Goal: Communication & Community: Answer question/provide support

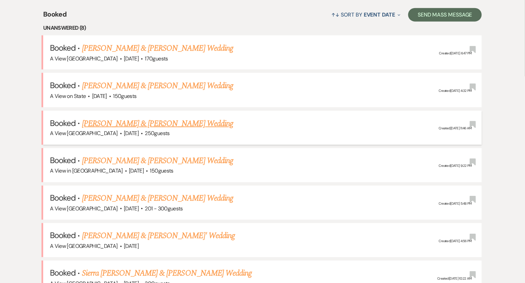
scroll to position [270, 0]
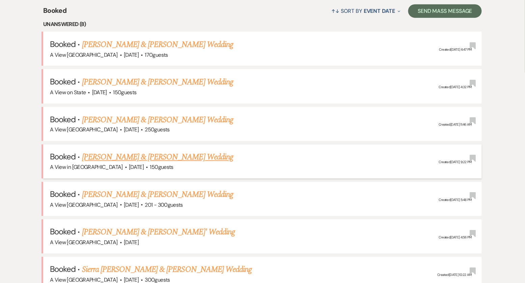
click at [102, 153] on link "[PERSON_NAME] & [PERSON_NAME] Wedding" at bounding box center [157, 157] width 151 height 12
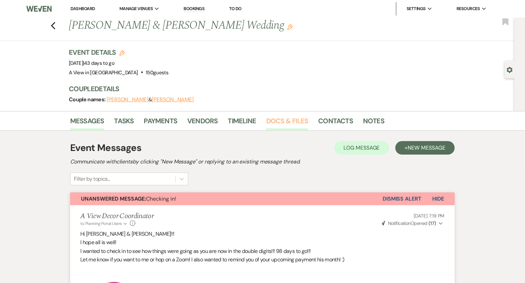
click at [289, 128] on link "Docs & Files" at bounding box center [287, 122] width 42 height 15
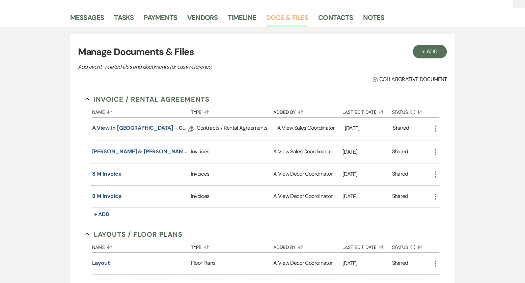
scroll to position [104, 0]
click at [107, 193] on button "8 M Invoice" at bounding box center [107, 195] width 30 height 8
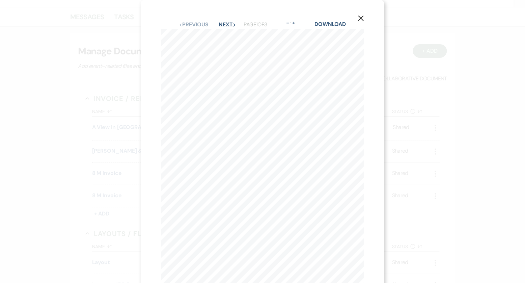
click at [228, 22] on button "Next Next" at bounding box center [228, 24] width 18 height 5
click at [230, 26] on button "Next Next" at bounding box center [228, 24] width 18 height 5
click at [82, 178] on div "X Previous Previous Next Next Page 3 of 3 - Zoom + Download Quantity Descriptio…" at bounding box center [262, 141] width 525 height 283
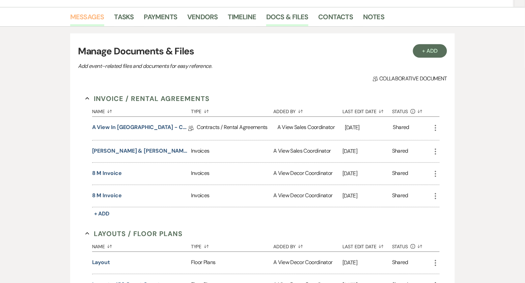
click at [89, 11] on link "Messages" at bounding box center [87, 18] width 34 height 15
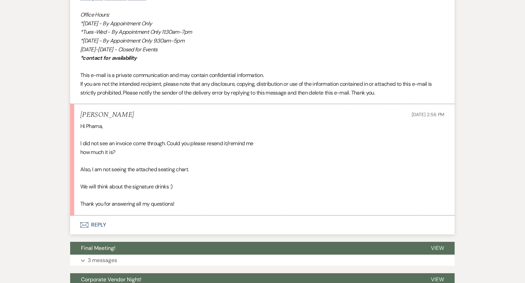
scroll to position [2054, 0]
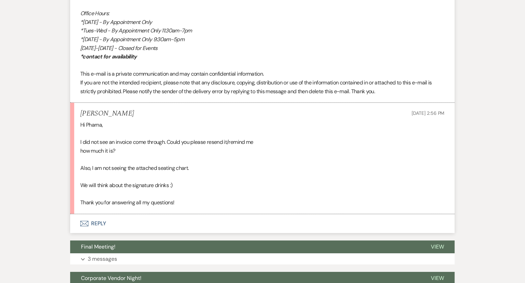
click at [96, 221] on button "Envelope Reply" at bounding box center [262, 223] width 384 height 19
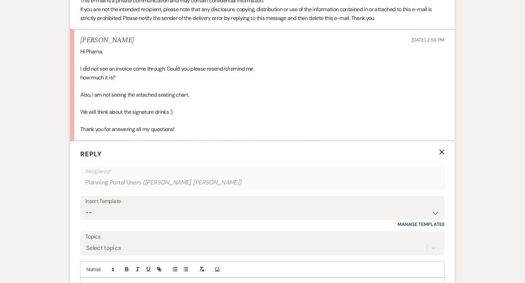
scroll to position [2193, 0]
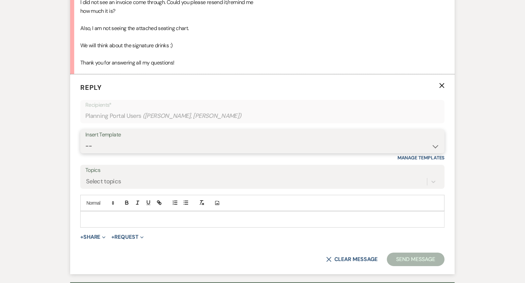
click at [162, 148] on select "-- Tour Confirmation Contract (Pre-Booked Leads) Out of office Inquiry Email Al…" at bounding box center [262, 145] width 354 height 13
select select "3703"
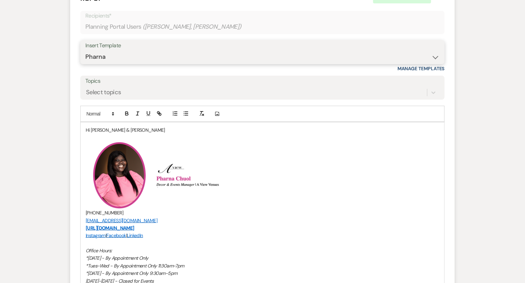
scroll to position [2283, 0]
click at [135, 125] on p "Hi [PERSON_NAME] & [PERSON_NAME]" at bounding box center [262, 128] width 353 height 7
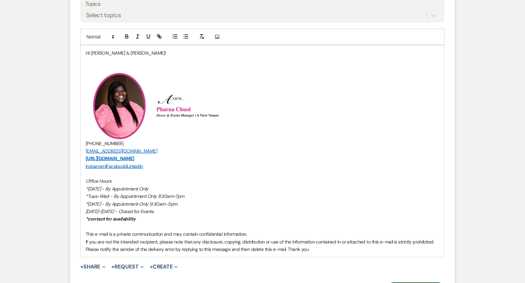
scroll to position [2361, 0]
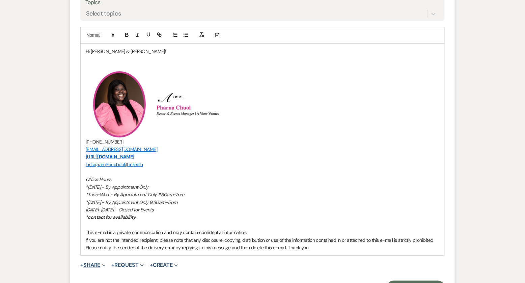
click at [104, 263] on icon "Expand" at bounding box center [103, 264] width 3 height 3
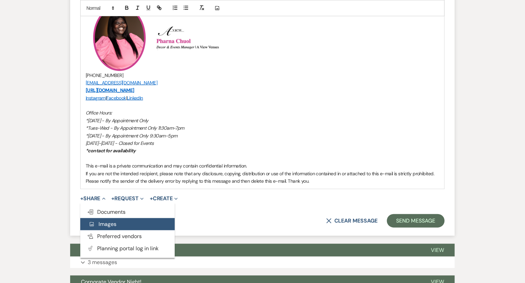
scroll to position [2429, 0]
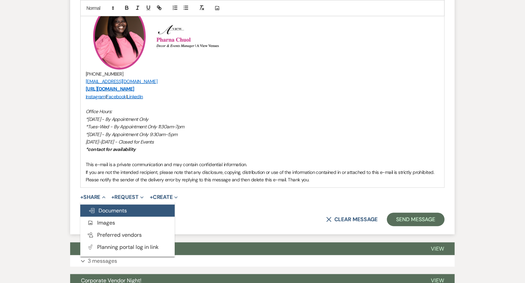
click at [125, 210] on span "Doc Upload Documents" at bounding box center [107, 210] width 38 height 7
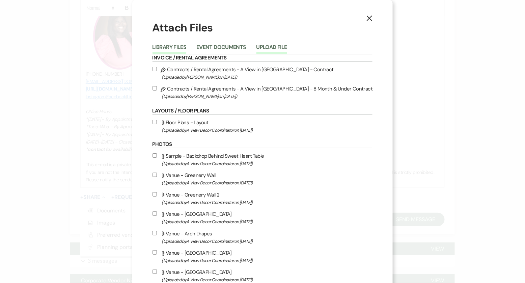
click at [278, 48] on button "Upload File" at bounding box center [271, 49] width 31 height 9
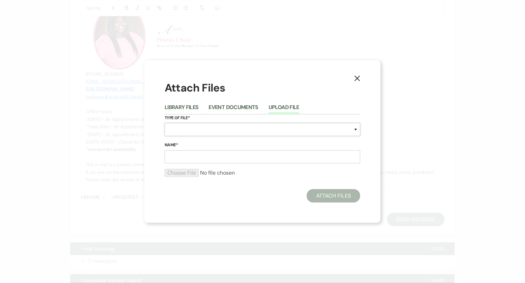
click at [211, 127] on select "Special Event Insurance Vendor Certificate of Insurance Contracts / Rental Agre…" at bounding box center [263, 129] width 196 height 13
select select "24"
click at [190, 154] on input "Name*" at bounding box center [263, 156] width 196 height 13
type input "Layout 1"
click at [180, 169] on input "file" at bounding box center [263, 173] width 196 height 8
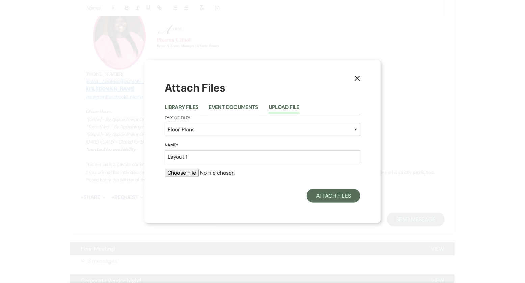
type input "C:\fakepath\RachelMoragues Layout.pdf"
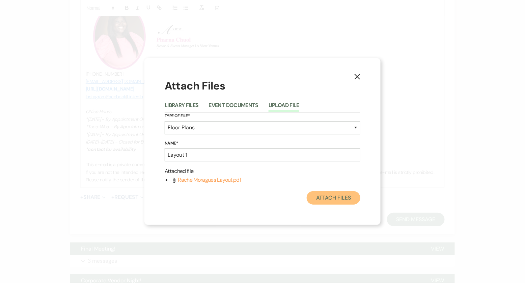
click at [329, 201] on button "Attach Files" at bounding box center [334, 197] width 54 height 13
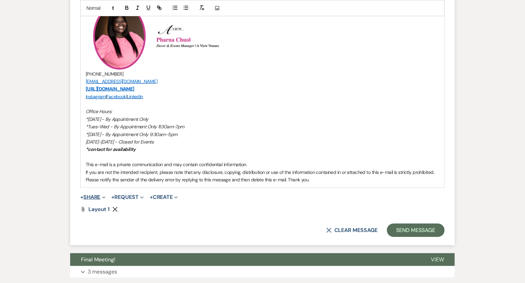
click at [100, 194] on button "+ Share Expand" at bounding box center [92, 196] width 25 height 5
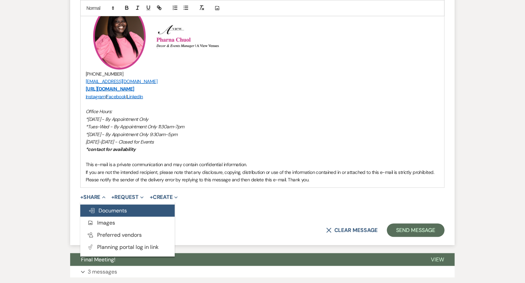
click at [107, 210] on span "Doc Upload Documents" at bounding box center [107, 210] width 38 height 7
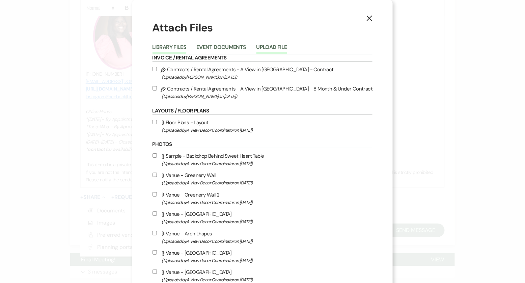
click at [287, 48] on button "Upload File" at bounding box center [271, 49] width 31 height 9
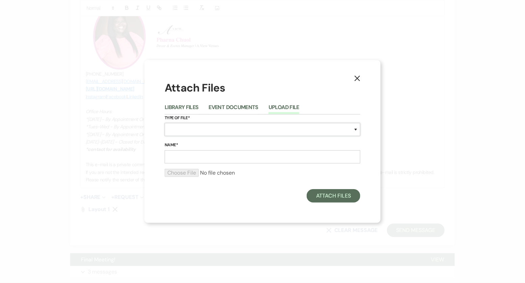
click at [210, 131] on select "Special Event Insurance Vendor Certificate of Insurance Contracts / Rental Agre…" at bounding box center [263, 129] width 196 height 13
select select "24"
click at [212, 156] on input "Name*" at bounding box center [263, 156] width 196 height 13
type input "Layout"
click at [186, 169] on input "file" at bounding box center [263, 173] width 196 height 8
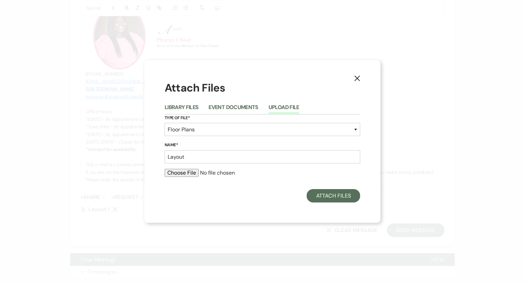
type input "C:\fakepath\Layout 2.pdf"
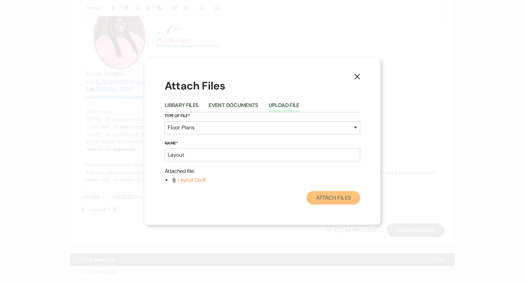
click at [340, 199] on button "Attach Files" at bounding box center [334, 197] width 54 height 13
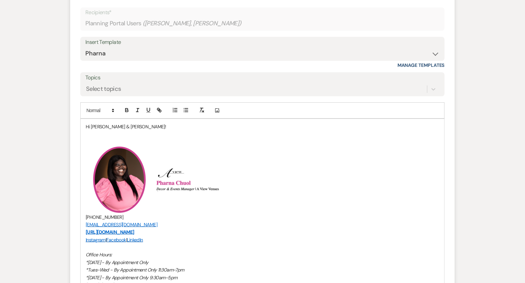
scroll to position [2278, 0]
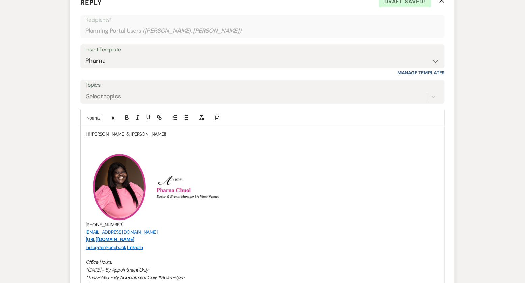
click at [162, 145] on p at bounding box center [262, 148] width 353 height 7
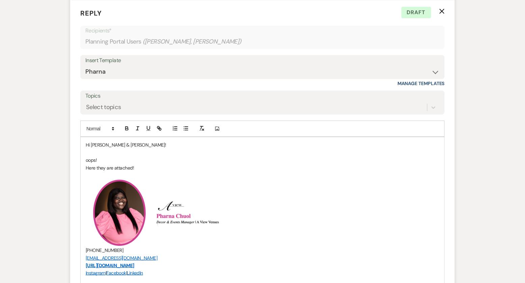
scroll to position [2270, 0]
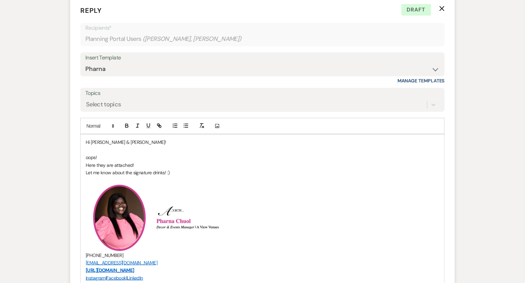
click at [173, 169] on p "Let me know about the signature drinks! :)" at bounding box center [262, 172] width 353 height 7
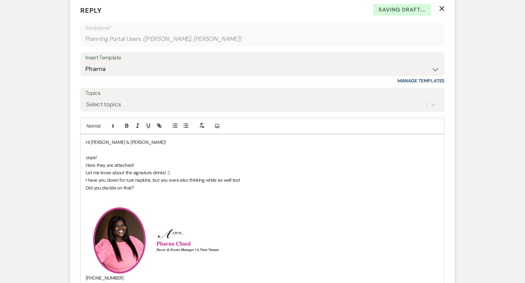
click at [192, 184] on p "Did you decide on that?" at bounding box center [262, 187] width 353 height 7
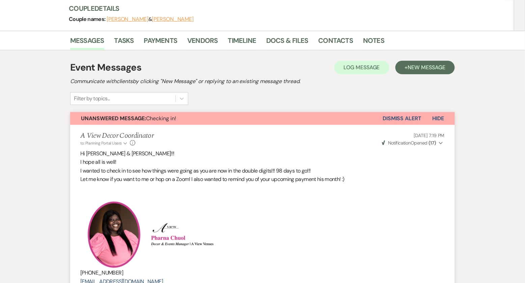
scroll to position [82, 0]
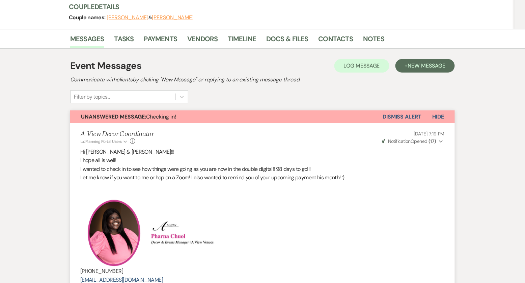
click at [216, 115] on button "Unanswered Message: Checking in!" at bounding box center [226, 116] width 312 height 13
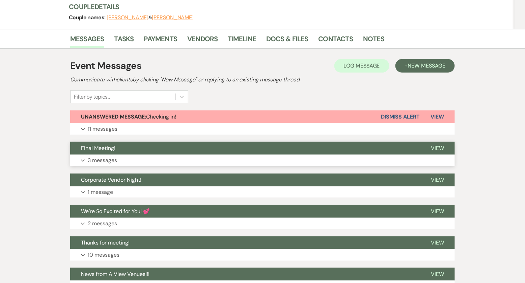
click at [183, 147] on button "Final Meeting!" at bounding box center [245, 148] width 350 height 13
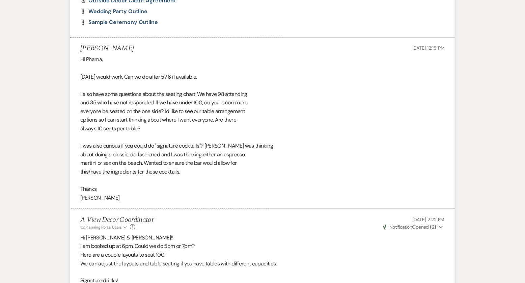
scroll to position [907, 0]
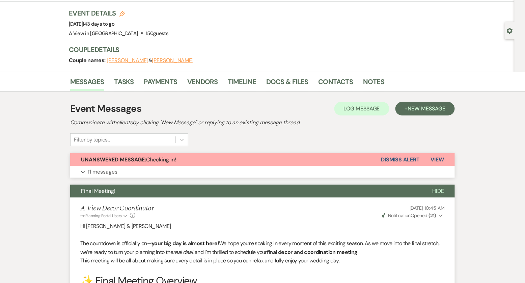
click at [182, 167] on button "Expand 11 messages" at bounding box center [262, 171] width 384 height 11
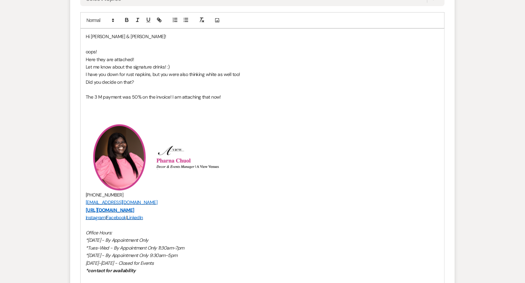
scroll to position [2382, 0]
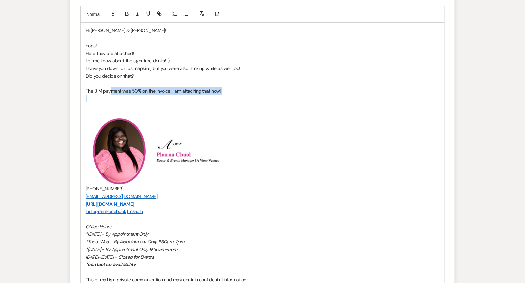
drag, startPoint x: 231, startPoint y: 91, endPoint x: 110, endPoint y: 90, distance: 121.1
click at [110, 90] on div "Hi [PERSON_NAME] & [PERSON_NAME]! oops! Here they are attached! Let me know abo…" at bounding box center [263, 163] width 364 height 280
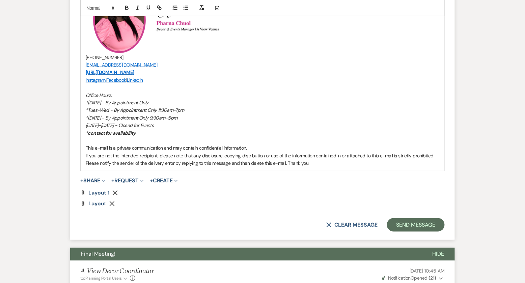
scroll to position [2540, 0]
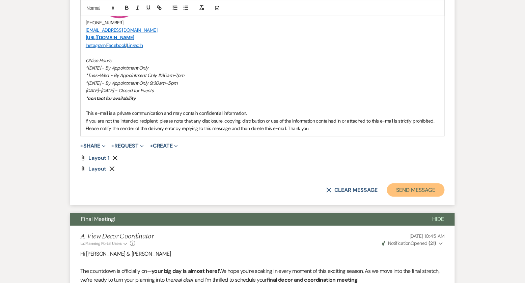
click at [414, 187] on button "Send Message" at bounding box center [416, 189] width 58 height 13
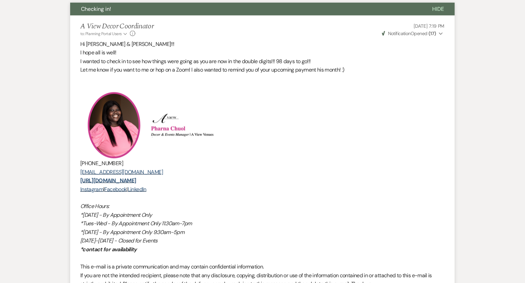
scroll to position [0, 0]
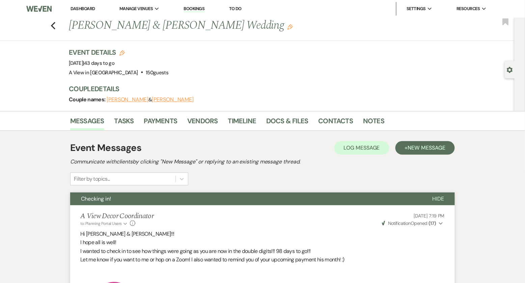
click at [57, 21] on div "Previous [PERSON_NAME] & [PERSON_NAME] Wedding Edit Bookmark" at bounding box center [256, 29] width 518 height 23
click at [54, 22] on icon "Previous" at bounding box center [53, 26] width 5 height 8
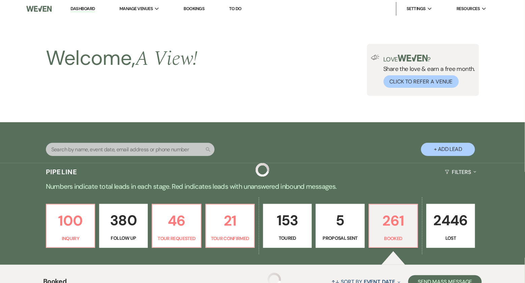
scroll to position [270, 0]
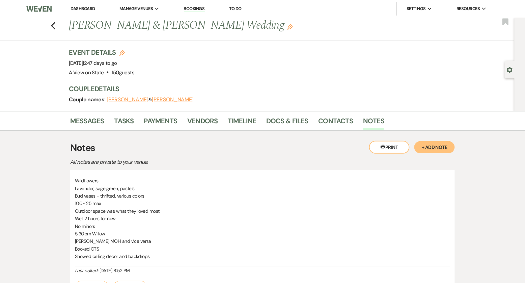
click at [74, 8] on link "Dashboard" at bounding box center [82, 9] width 24 height 6
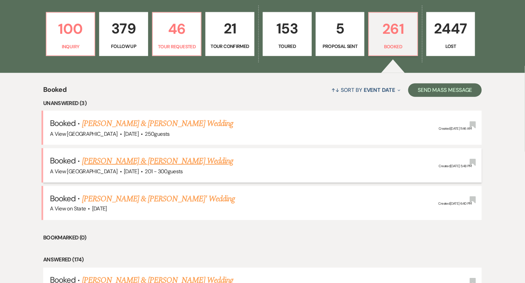
scroll to position [215, 0]
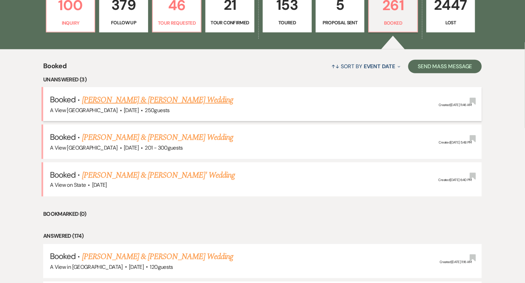
click at [123, 100] on link "[PERSON_NAME] & [PERSON_NAME] Wedding" at bounding box center [157, 100] width 151 height 12
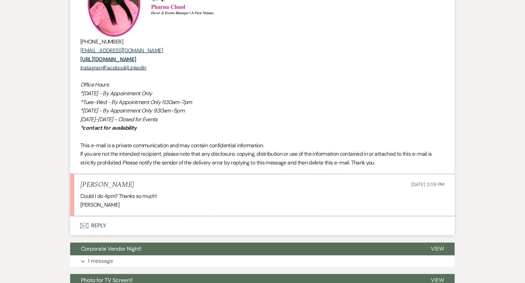
scroll to position [1138, 0]
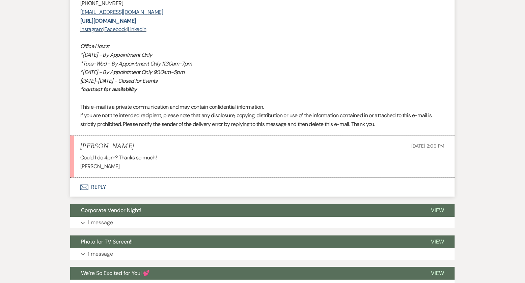
click at [105, 184] on button "Envelope Reply" at bounding box center [262, 187] width 384 height 19
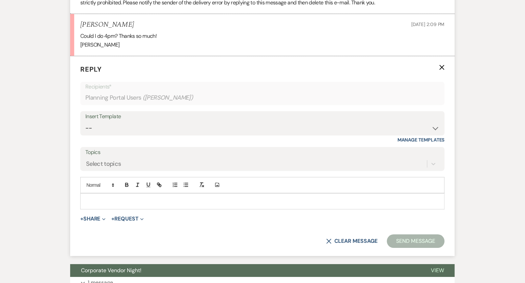
scroll to position [1272, 0]
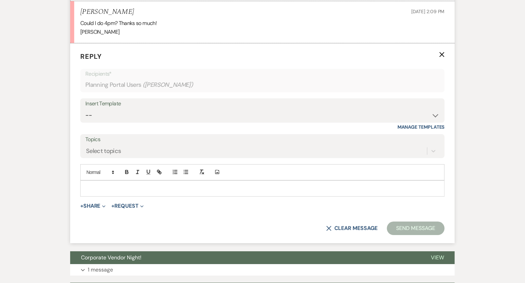
click at [172, 99] on div "Insert Template" at bounding box center [262, 104] width 354 height 10
click at [173, 110] on select "-- Tour Confirmation Contract (Pre-Booked Leads) Out of office Inquiry Email Al…" at bounding box center [262, 115] width 354 height 13
select select "3373"
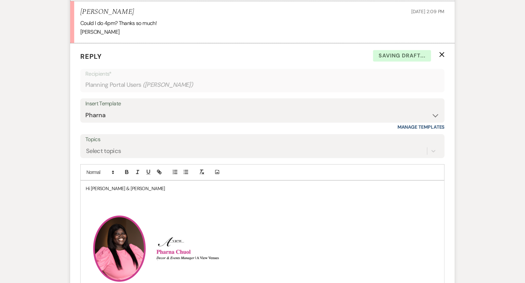
click at [125, 192] on p at bounding box center [262, 195] width 353 height 7
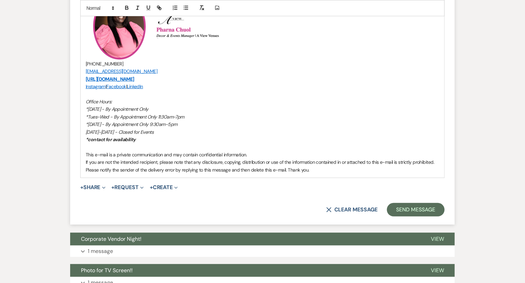
scroll to position [1526, 0]
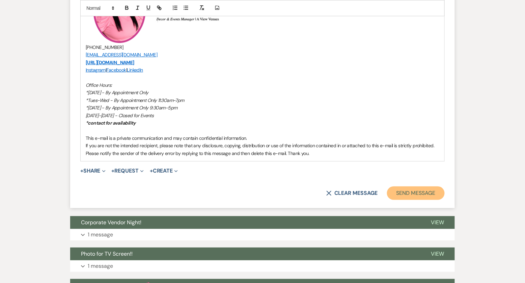
click at [435, 194] on button "Send Message" at bounding box center [416, 192] width 58 height 13
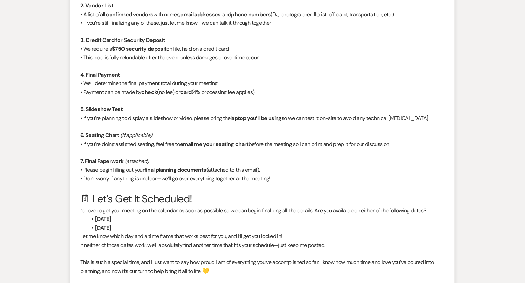
scroll to position [0, 0]
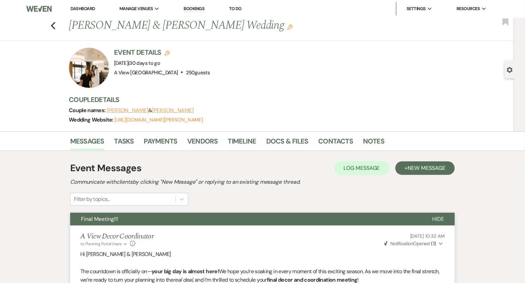
click at [77, 7] on link "Dashboard" at bounding box center [82, 9] width 24 height 6
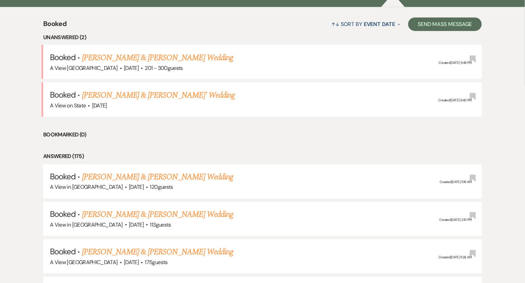
scroll to position [258, 0]
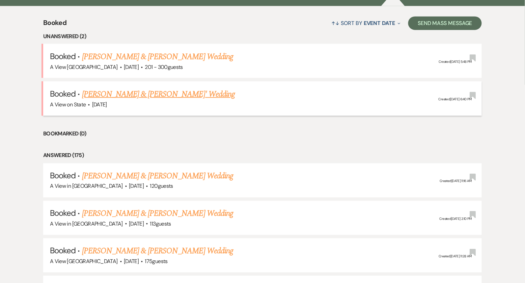
click at [141, 95] on link "[PERSON_NAME] & [PERSON_NAME]' Wedding" at bounding box center [158, 94] width 153 height 12
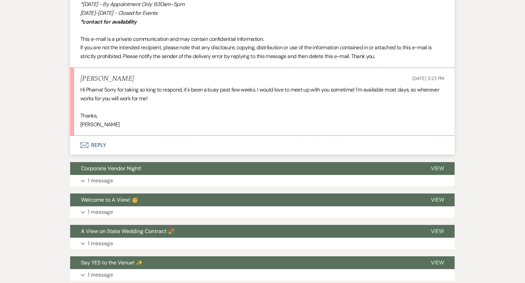
scroll to position [605, 0]
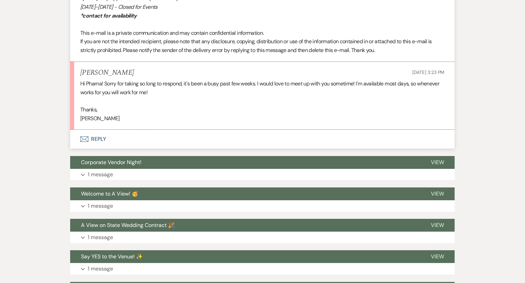
click at [110, 139] on button "Envelope Reply" at bounding box center [262, 138] width 384 height 19
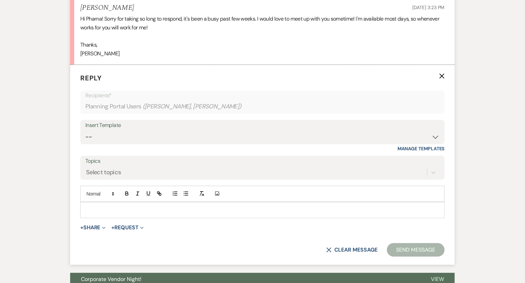
scroll to position [691, 0]
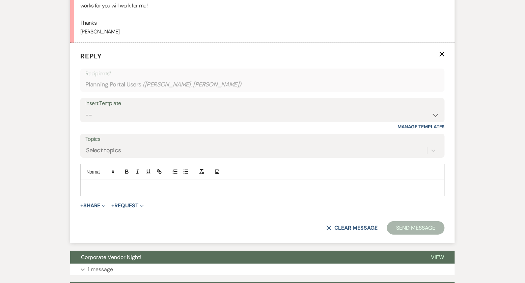
click at [109, 101] on div "Insert Template" at bounding box center [262, 103] width 354 height 10
click at [113, 111] on select "-- Tour Confirmation Contract (Pre-Booked Leads) Out of office Inquiry Email Al…" at bounding box center [262, 114] width 354 height 13
select select "3704"
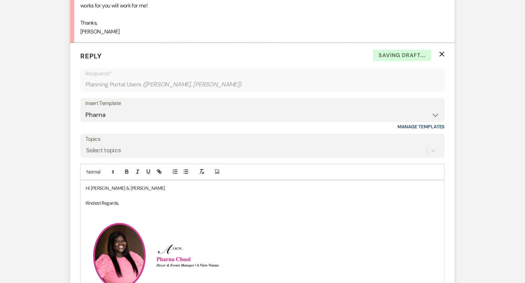
click at [138, 186] on p "Hi Sidney & Javonte" at bounding box center [262, 187] width 353 height 7
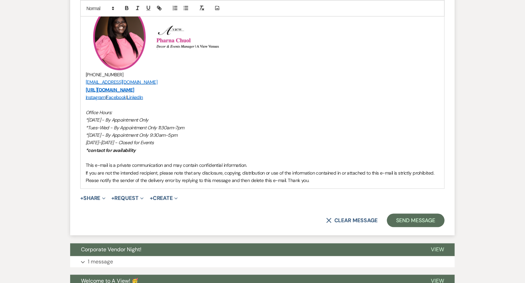
scroll to position [961, 0]
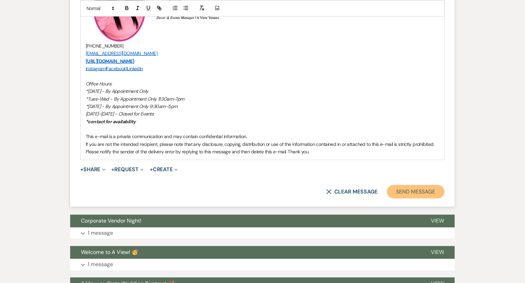
click at [413, 186] on button "Send Message" at bounding box center [416, 191] width 58 height 13
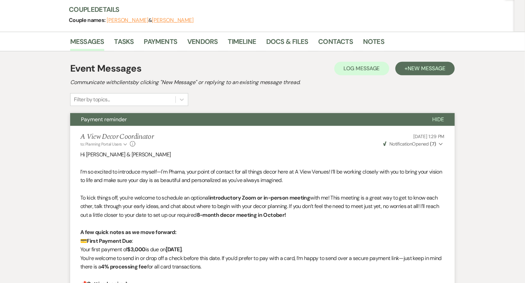
scroll to position [0, 0]
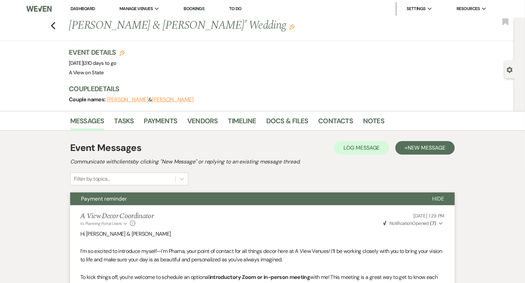
click at [76, 6] on link "Dashboard" at bounding box center [82, 9] width 24 height 6
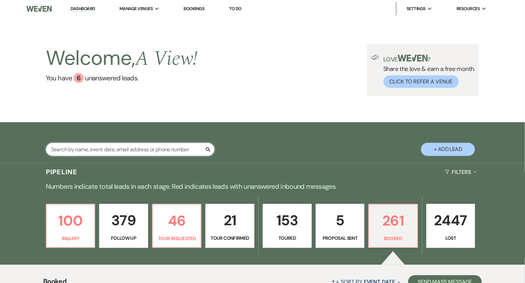
click at [128, 150] on input "text" at bounding box center [130, 149] width 169 height 13
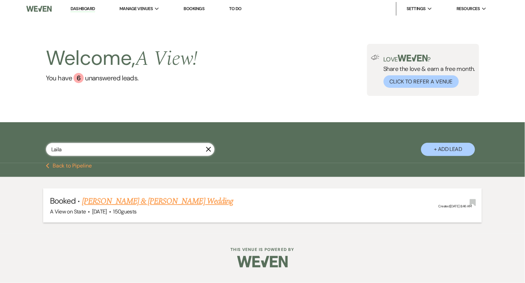
type input "Laila"
click at [106, 201] on link "[PERSON_NAME] & [PERSON_NAME] Wedding" at bounding box center [157, 201] width 151 height 12
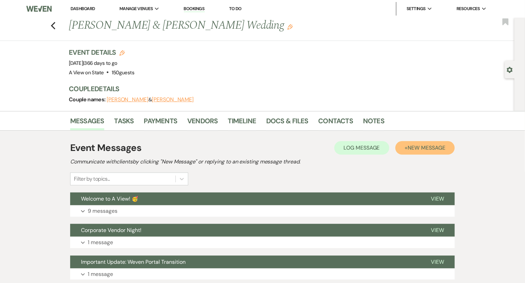
click at [410, 150] on button "+ New Message" at bounding box center [424, 147] width 59 height 13
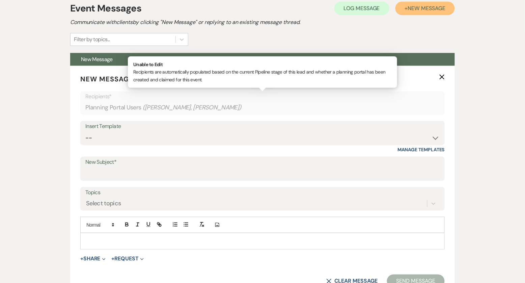
scroll to position [149, 0]
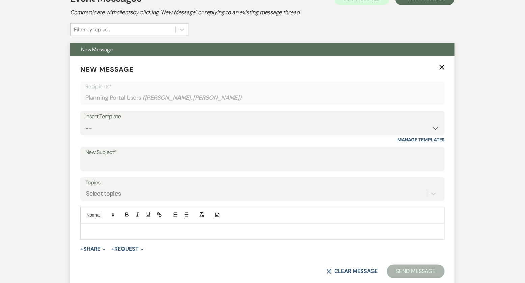
click at [227, 120] on div "Insert Template" at bounding box center [262, 117] width 354 height 10
click at [222, 126] on select "-- Tour Confirmation Contract (Pre-Booked Leads) Out of office Inquiry Email Al…" at bounding box center [262, 127] width 354 height 13
select select "3704"
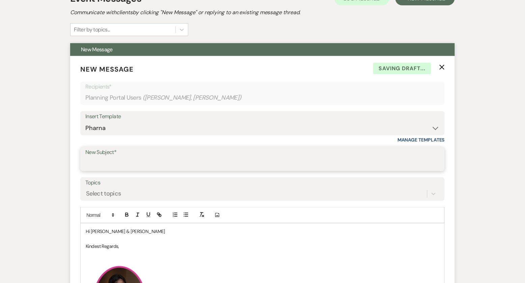
click at [153, 161] on input "New Subject*" at bounding box center [262, 163] width 354 height 13
type input "Thanks for meeting!"
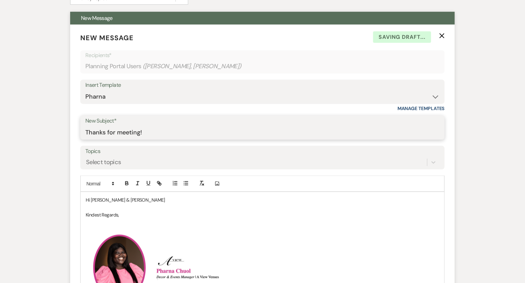
scroll to position [194, 0]
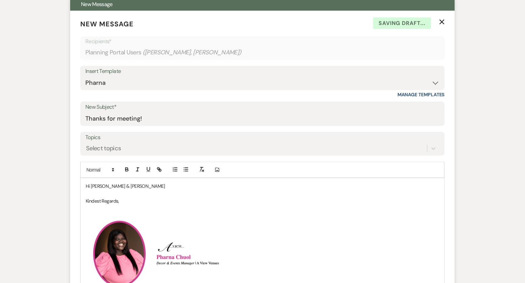
click at [126, 184] on p "Hi Laila & Ryan" at bounding box center [262, 185] width 353 height 7
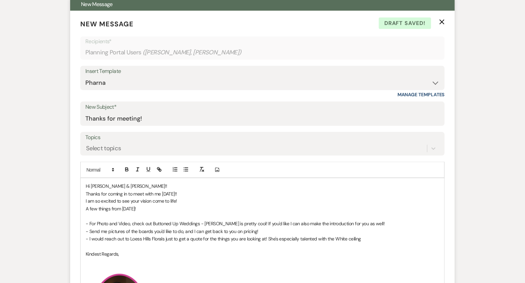
click at [363, 237] on p "- I would reach out to Loess Hills Florals just to get a quote for the things y…" at bounding box center [262, 238] width 353 height 7
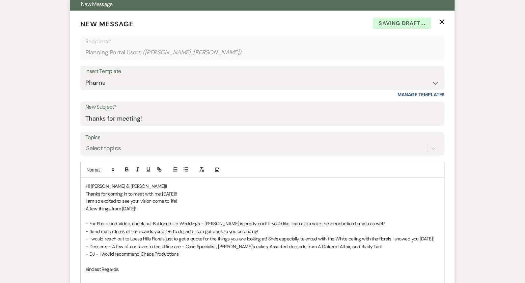
click at [236, 250] on p "- Desserts - A few of our faves in the office are - Cake Specialist, Dave's cak…" at bounding box center [262, 246] width 353 height 7
click at [187, 265] on p at bounding box center [262, 261] width 353 height 7
click at [183, 258] on p "- DJ - I would recommend Chaos Productions" at bounding box center [262, 253] width 353 height 7
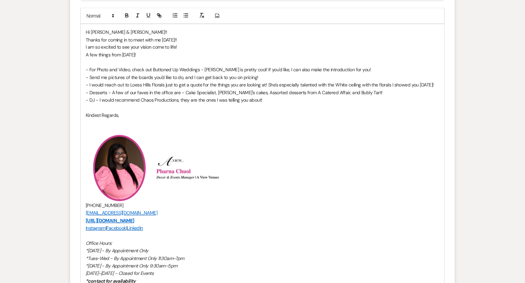
scroll to position [349, 0]
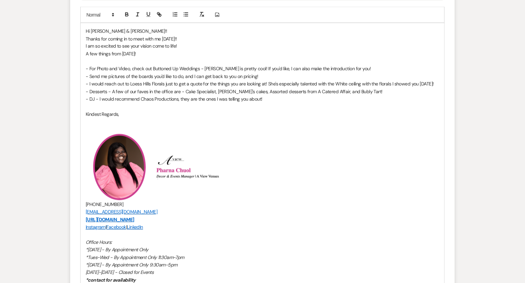
click at [281, 110] on p at bounding box center [262, 106] width 353 height 7
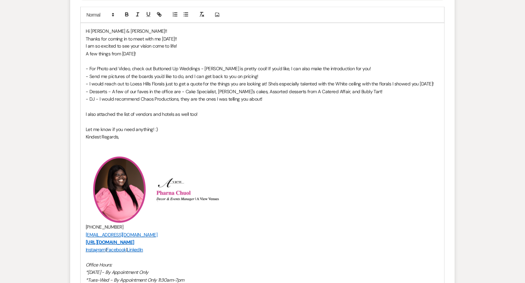
drag, startPoint x: 165, startPoint y: 137, endPoint x: 80, endPoint y: 25, distance: 141.0
click at [80, 25] on form "New Message X Saving draft... Recipients* Planning Portal Users ( Laila Saadi, …" at bounding box center [262, 121] width 384 height 531
copy div "Hi Laila & Ryan!! Thanks for coming in to meet with me yesterday!! I am so exci…"
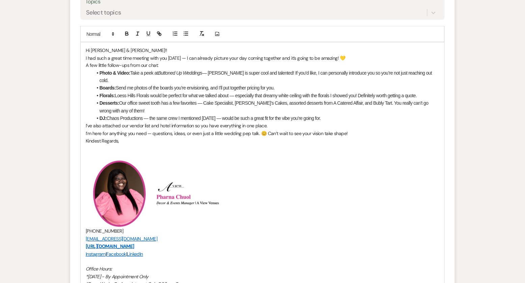
scroll to position [330, 0]
click at [144, 51] on p "Hi Laila & Ryan!!" at bounding box center [262, 49] width 353 height 7
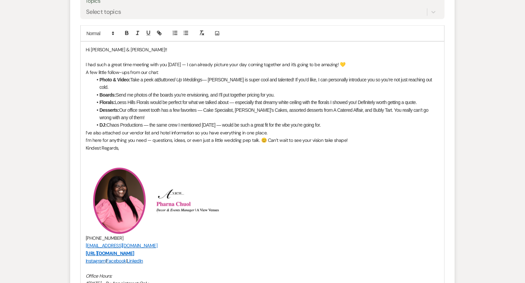
click at [174, 69] on p "A few little follow-ups from our chat:" at bounding box center [262, 72] width 353 height 7
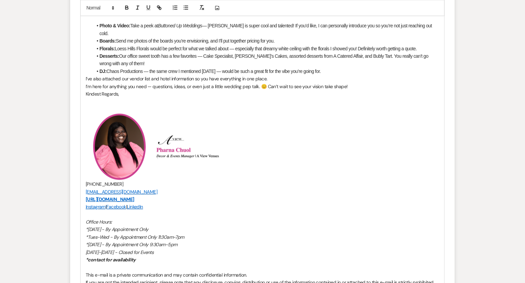
scroll to position [410, 0]
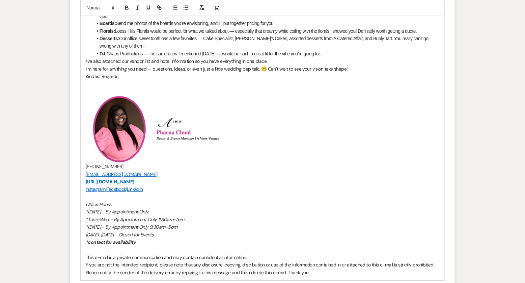
click at [327, 50] on li "DJ: Chaos Productions — the same crew I mentioned yesterday — would be such a g…" at bounding box center [265, 53] width 347 height 7
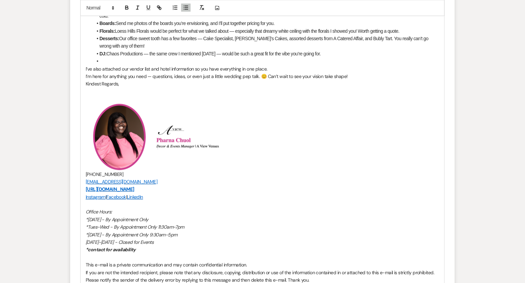
click at [362, 27] on li "Florals: Loess Hills Florals would be perfect for what we talked about — especi…" at bounding box center [265, 30] width 347 height 7
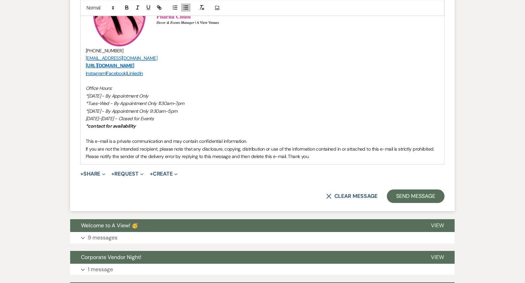
scroll to position [533, 0]
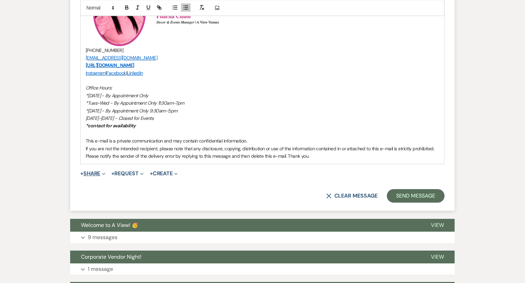
click at [106, 172] on icon "Expand" at bounding box center [103, 173] width 3 height 3
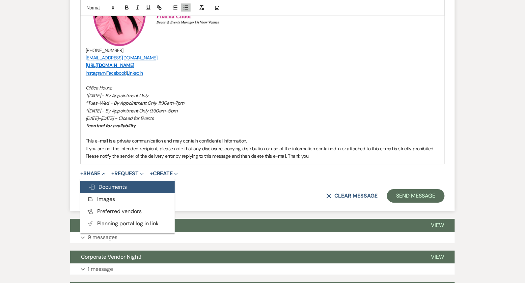
click at [112, 183] on span "Doc Upload Documents" at bounding box center [107, 186] width 38 height 7
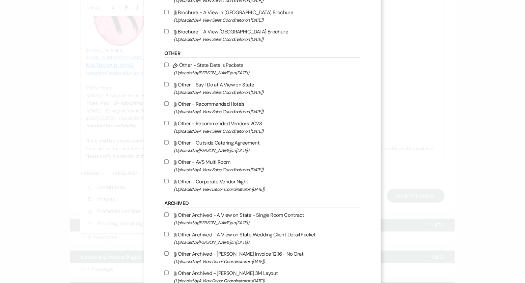
scroll to position [484, 0]
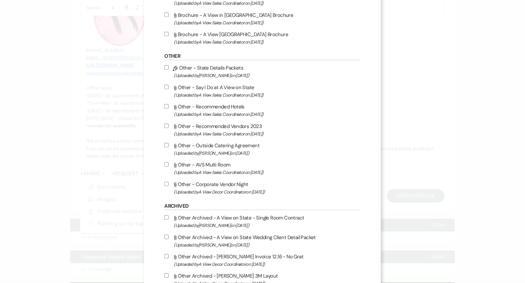
click at [167, 108] on input "Attach File Other - Recommended Hotels (Uploaded by A View Sales Coordinator on…" at bounding box center [166, 106] width 4 height 4
checkbox input "true"
click at [167, 127] on input "Attach File Other - Recommended Vendors 2023 (Uploaded by A View Sales Coordina…" at bounding box center [166, 125] width 4 height 4
checkbox input "true"
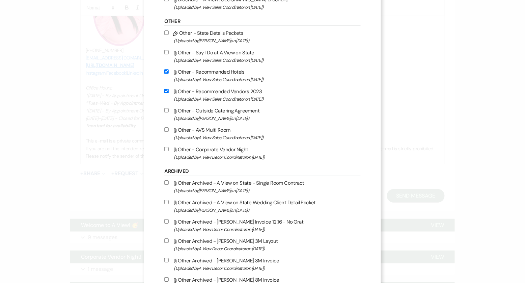
scroll to position [629, 0]
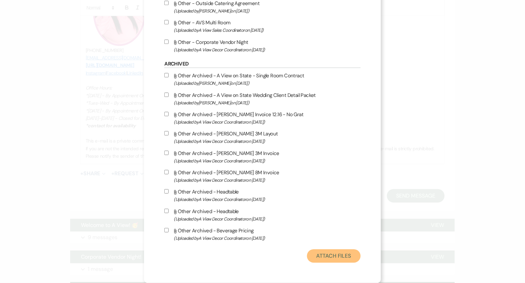
click at [317, 257] on button "Attach Files" at bounding box center [334, 255] width 54 height 13
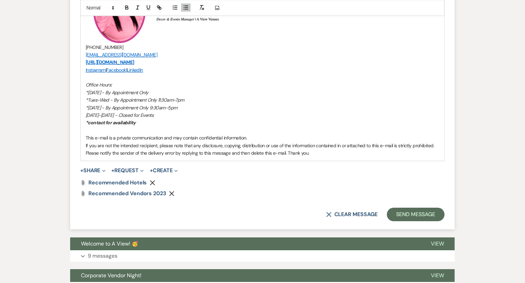
scroll to position [574, 0]
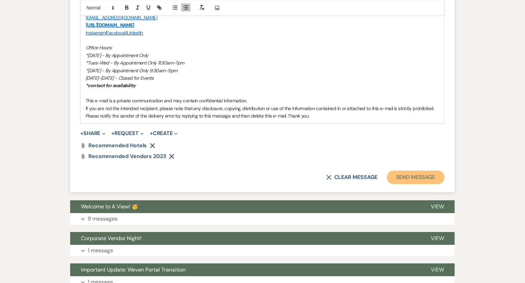
click at [406, 173] on button "Send Message" at bounding box center [416, 176] width 58 height 13
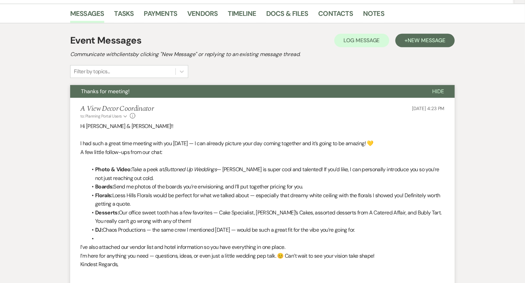
scroll to position [0, 0]
